Goal: Transaction & Acquisition: Purchase product/service

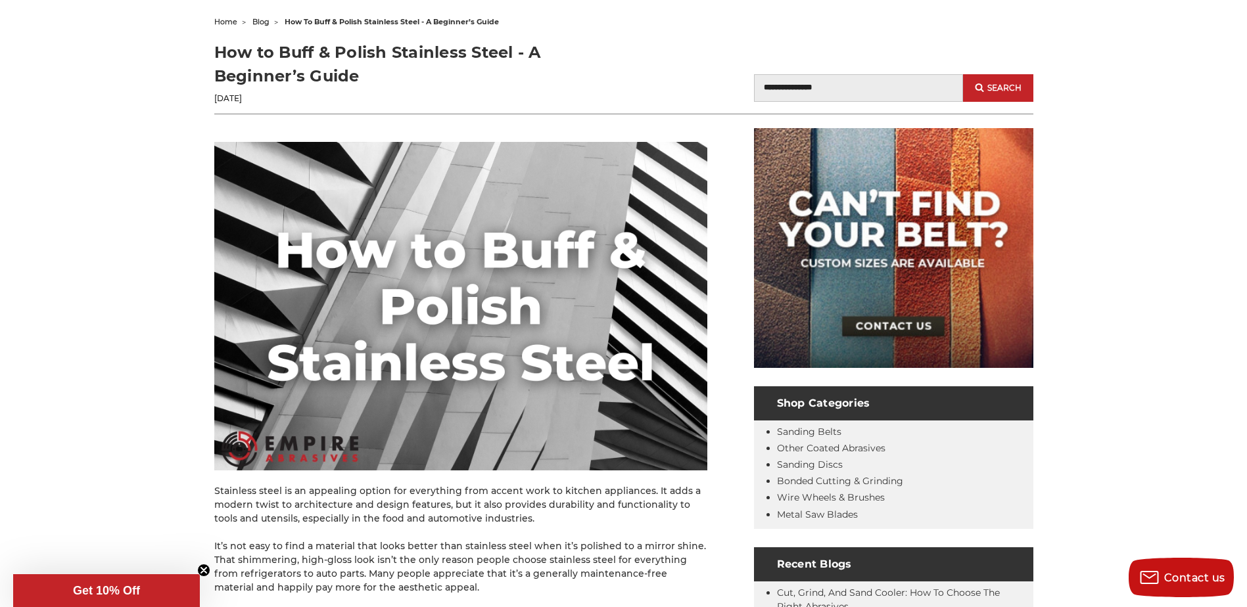
scroll to position [263, 0]
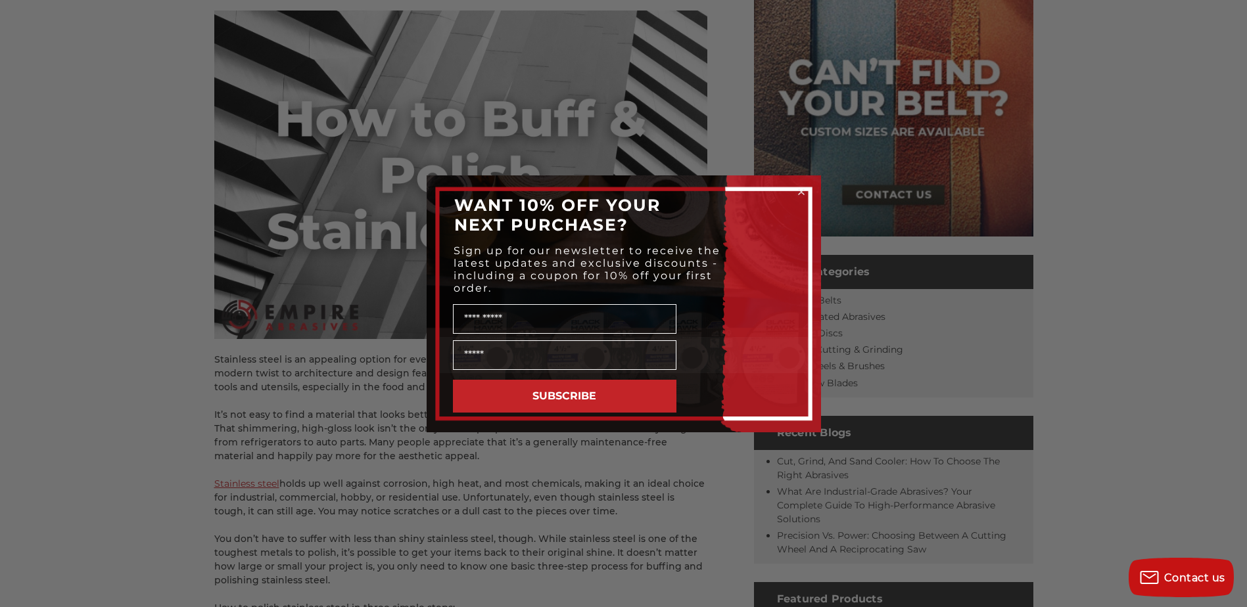
click at [802, 191] on icon "Close dialog" at bounding box center [801, 191] width 5 height 5
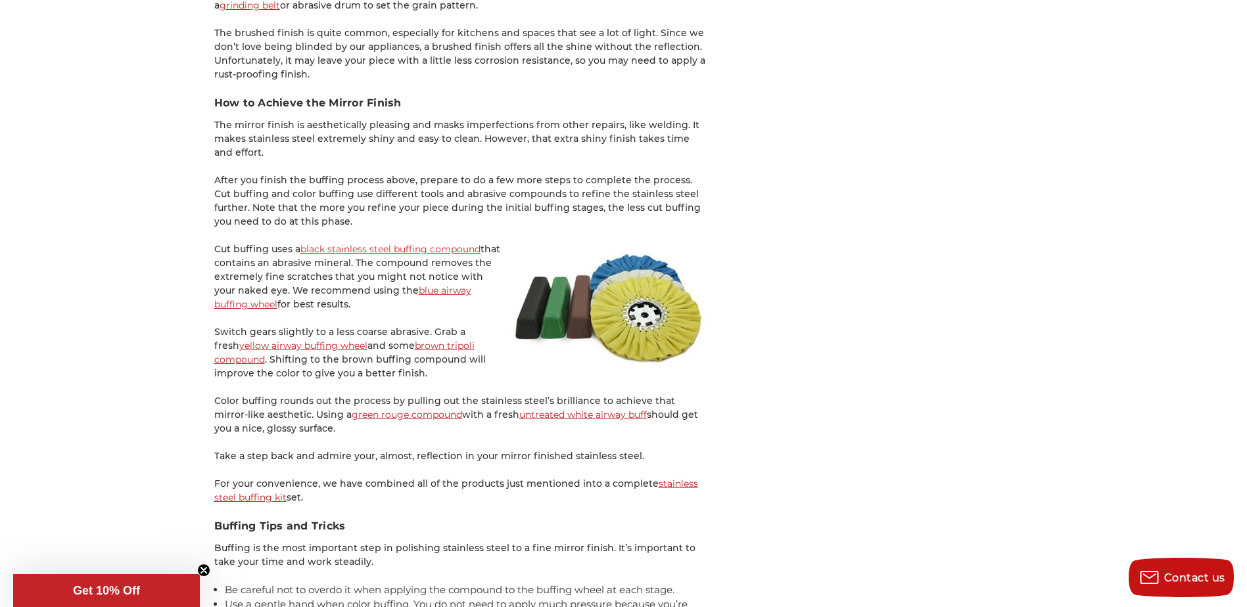
scroll to position [2235, 0]
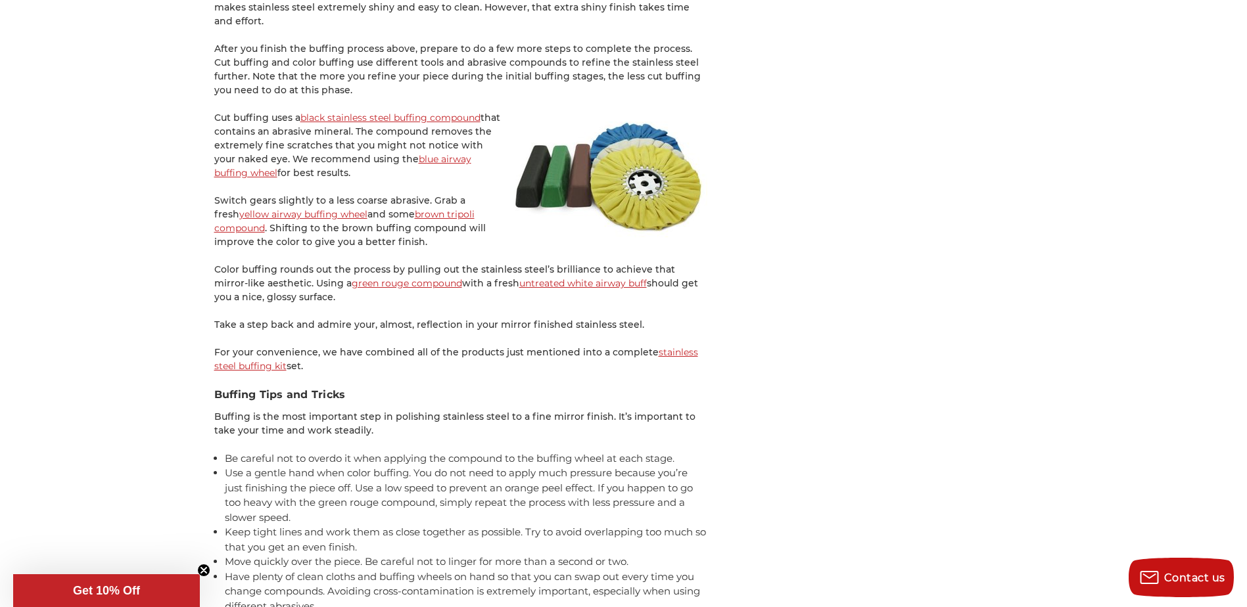
click at [659, 351] on link "stainless steel buffing kit" at bounding box center [456, 359] width 484 height 26
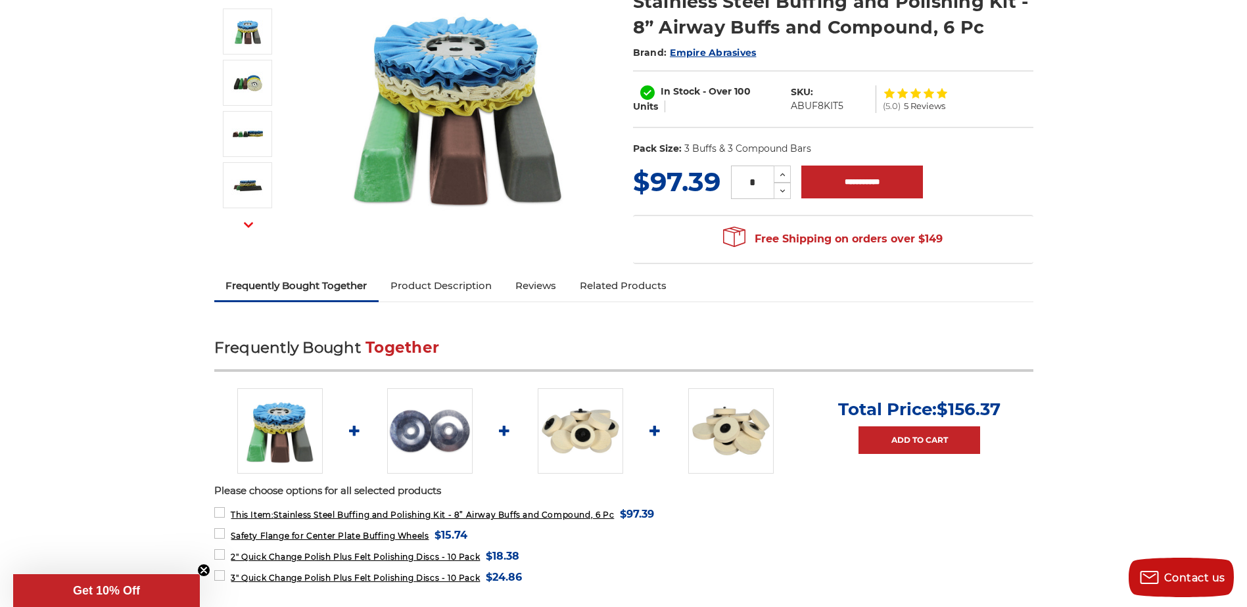
scroll to position [329, 0]
